Goal: Check status: Check status

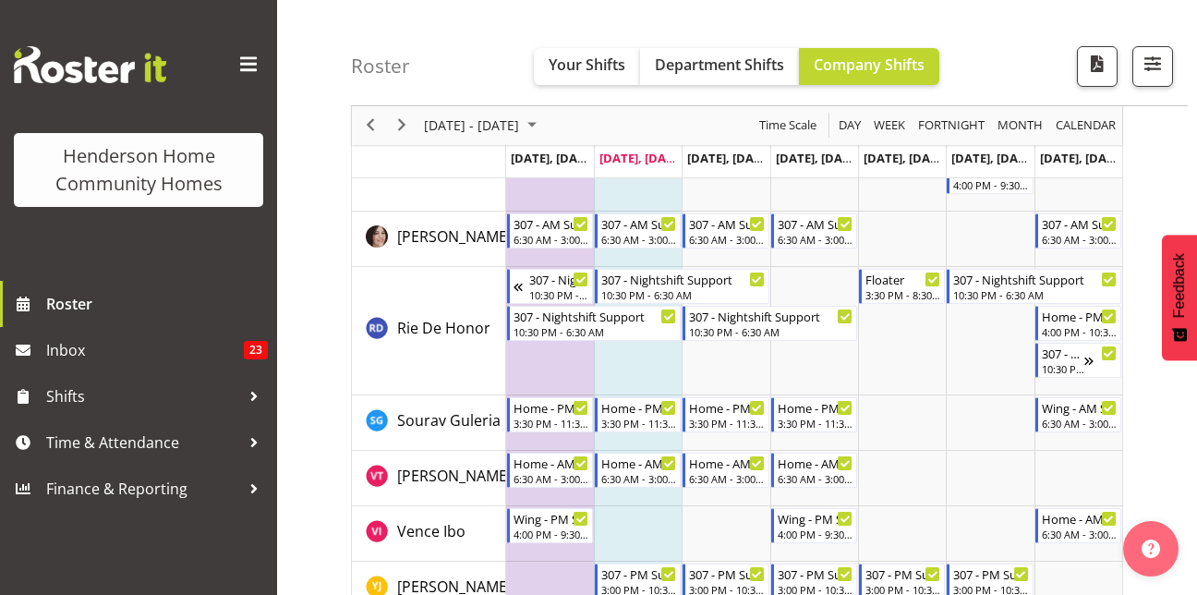
scroll to position [2585, 0]
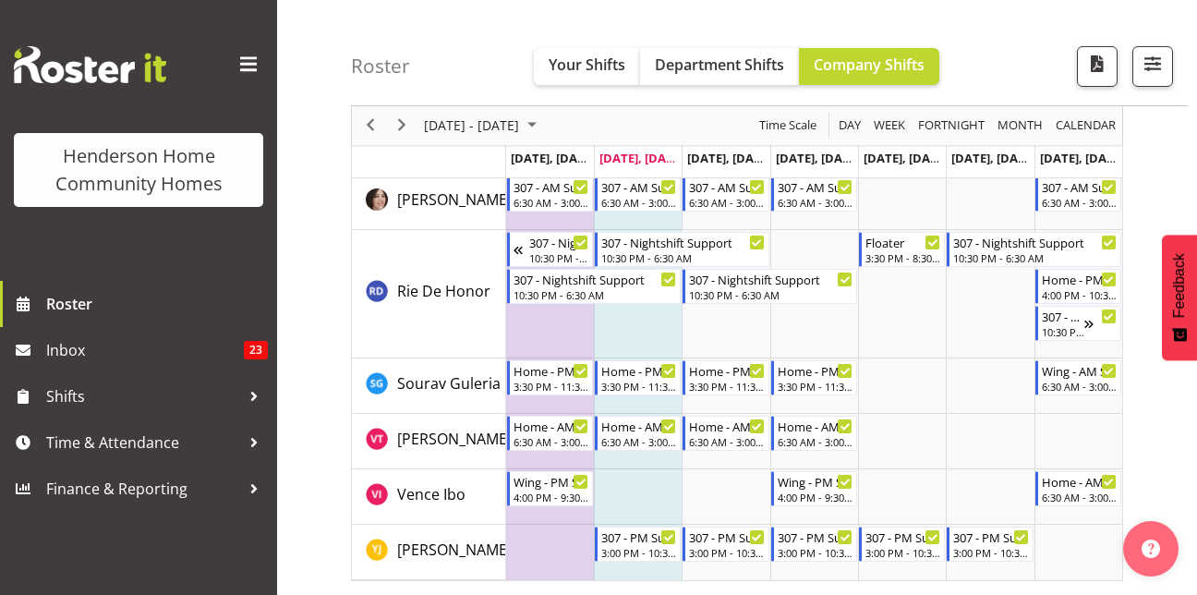
click at [794, 332] on td "Timeline Week of September 23, 2025" at bounding box center [814, 294] width 88 height 128
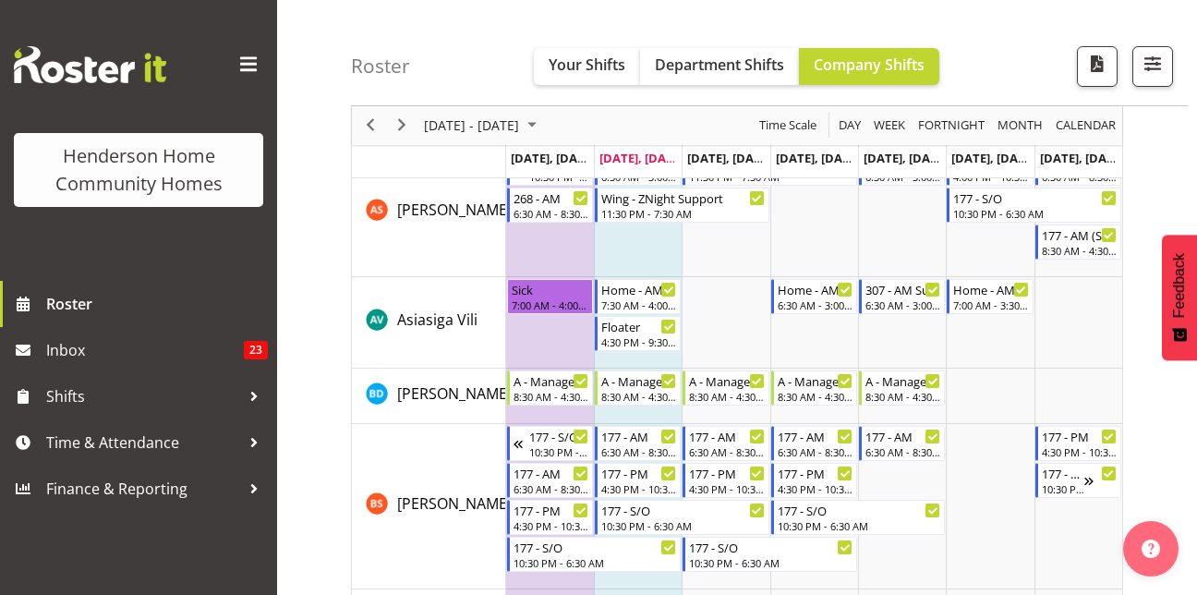
scroll to position [0, 0]
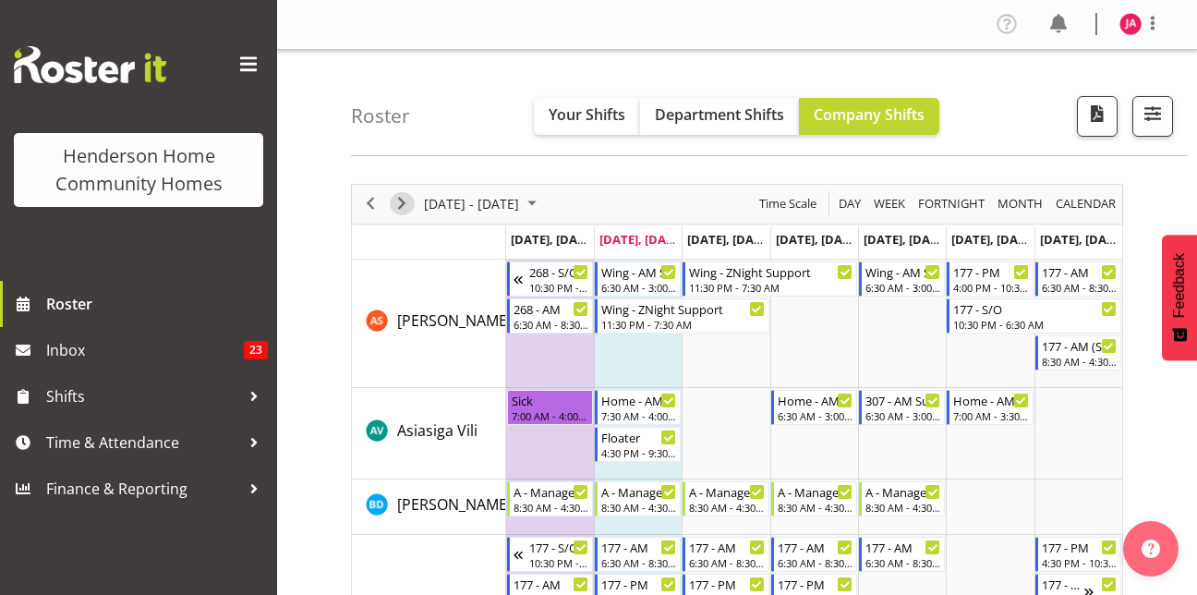
click at [403, 201] on span "Next" at bounding box center [402, 203] width 22 height 23
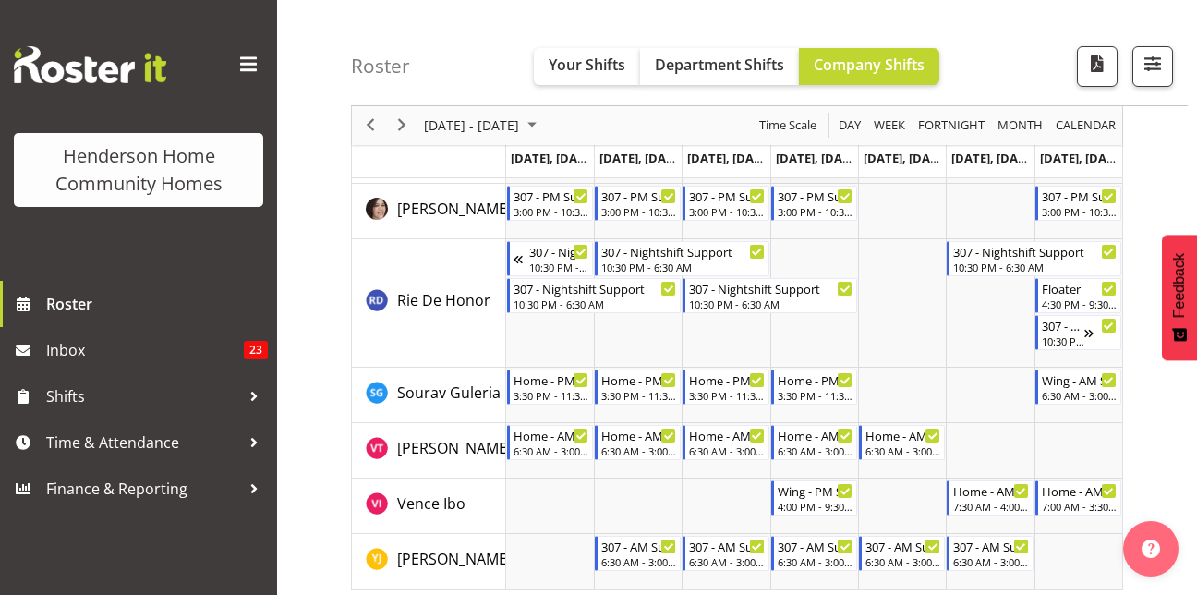
scroll to position [2623, 0]
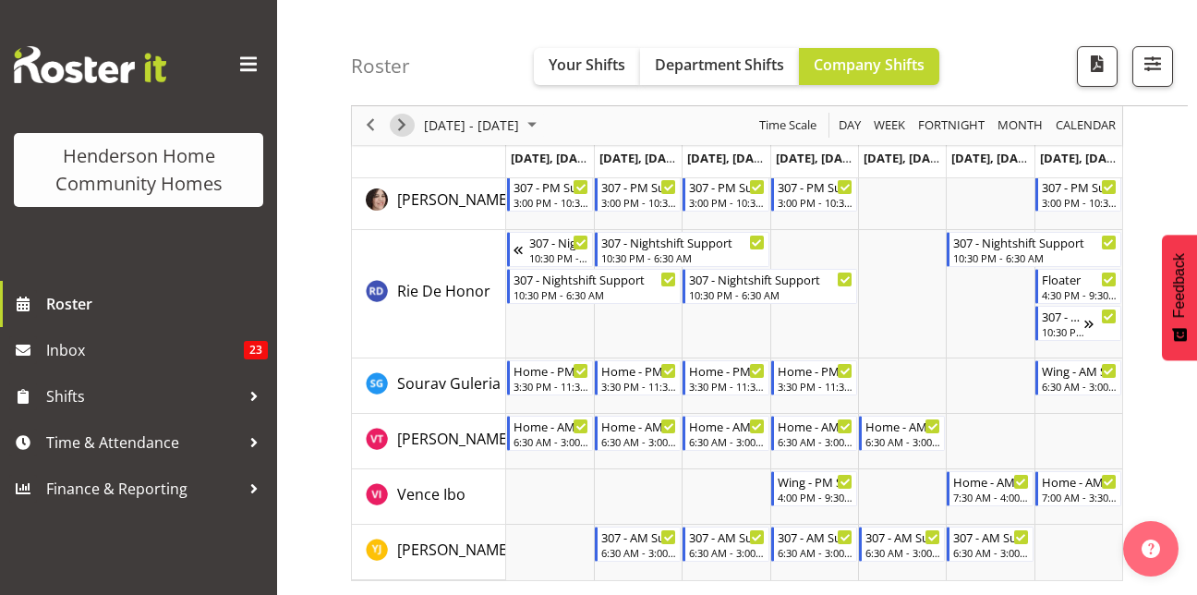
click at [396, 129] on span "Next" at bounding box center [402, 126] width 22 height 23
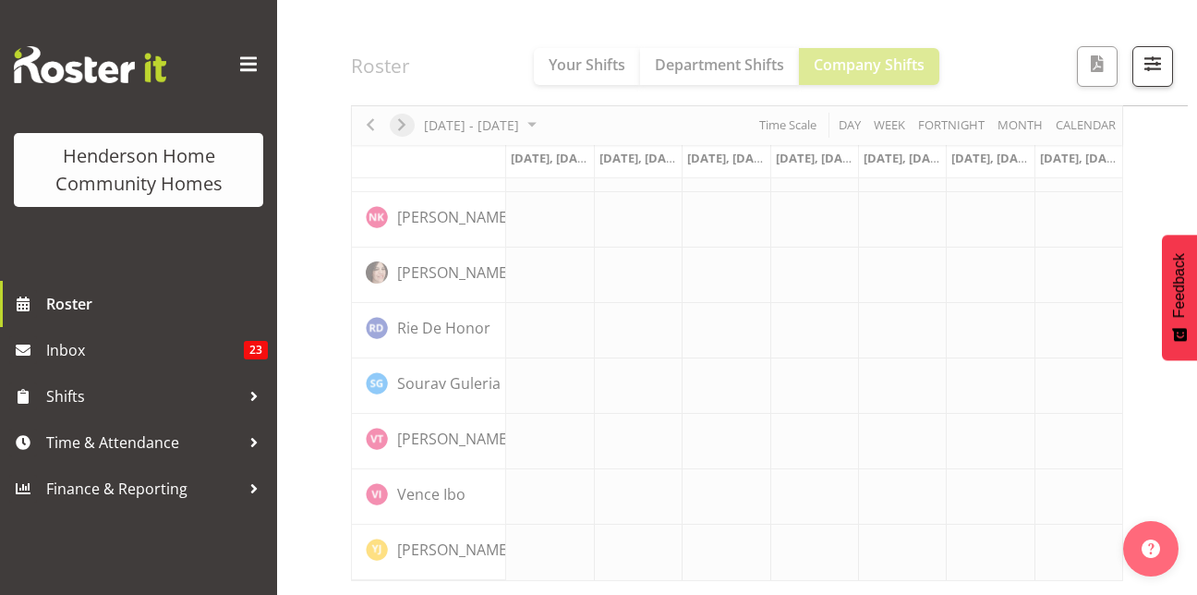
scroll to position [1453, 0]
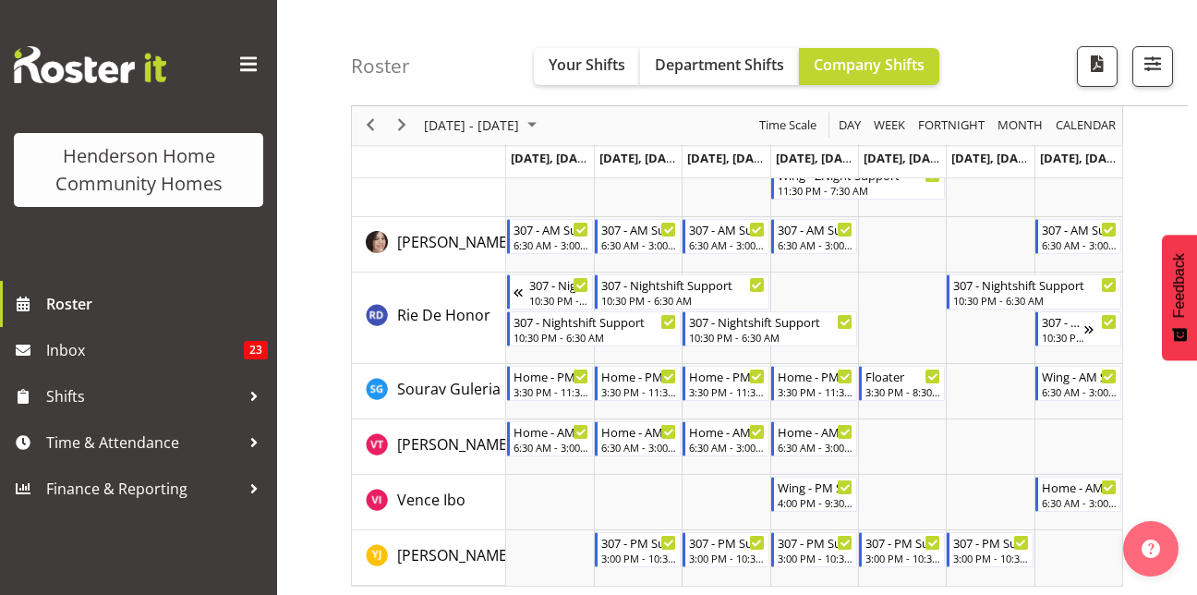
scroll to position [2694, 0]
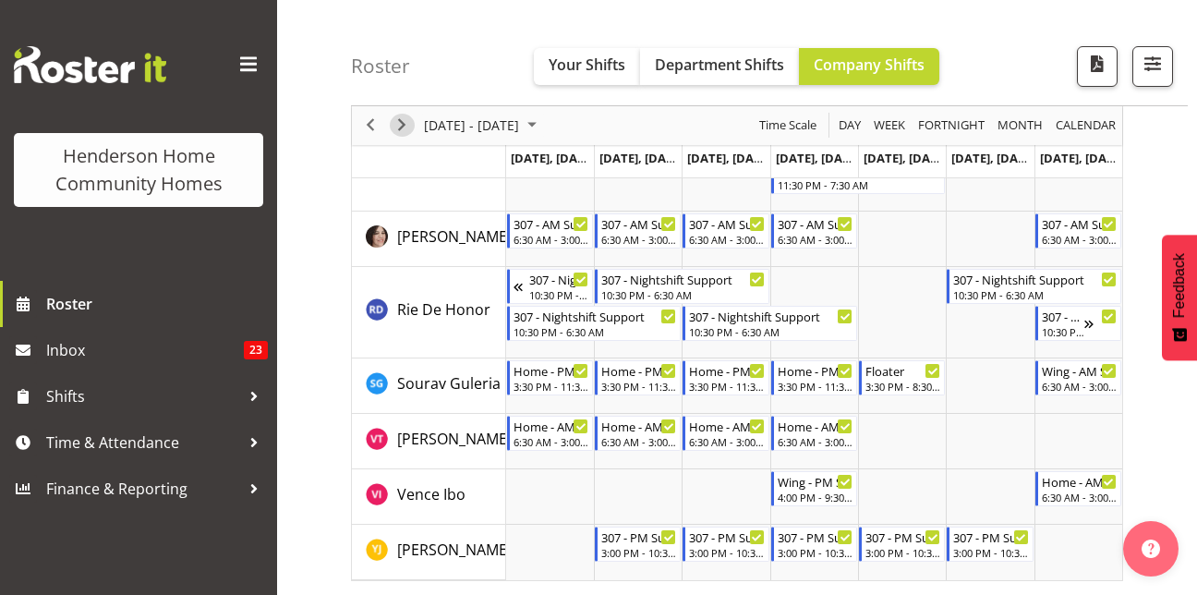
click at [393, 132] on span "Next" at bounding box center [402, 126] width 22 height 23
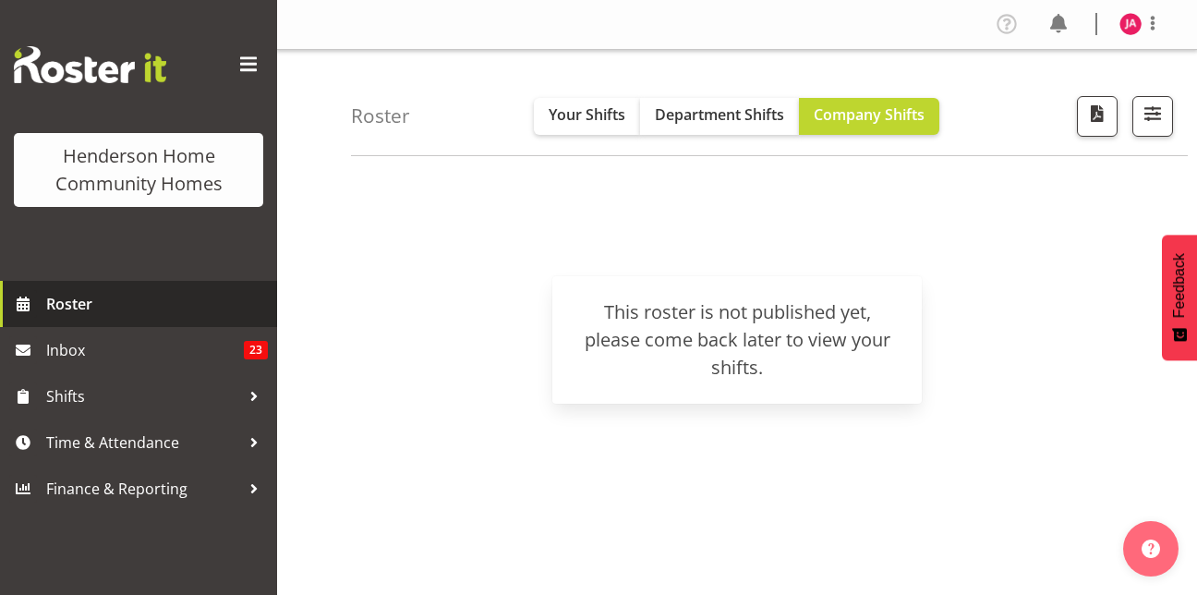
click at [99, 301] on span "Roster" at bounding box center [157, 304] width 222 height 28
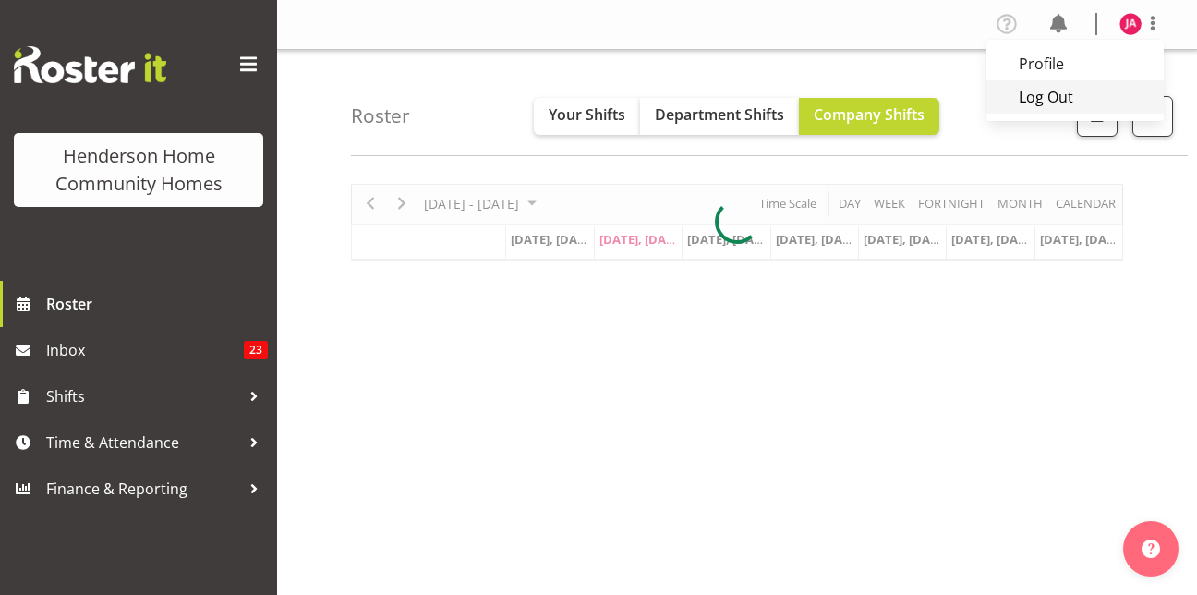
click at [1080, 91] on link "Log Out" at bounding box center [1075, 96] width 177 height 33
